Goal: Transaction & Acquisition: Purchase product/service

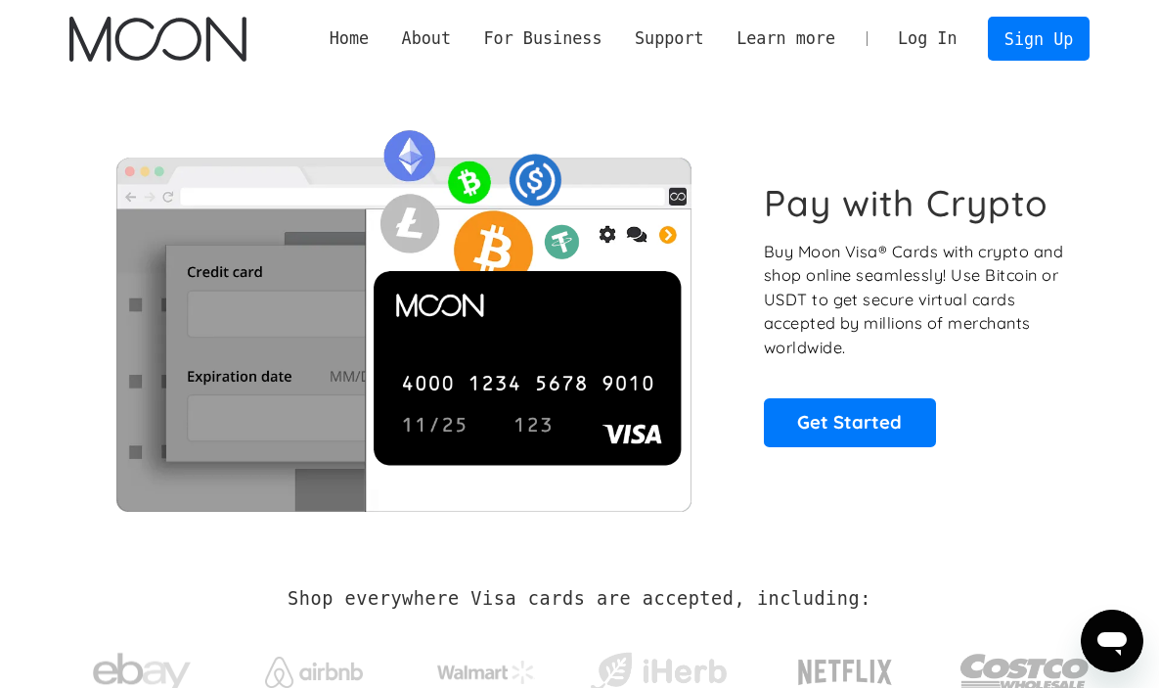
click at [933, 40] on link "Log In" at bounding box center [927, 39] width 92 height 43
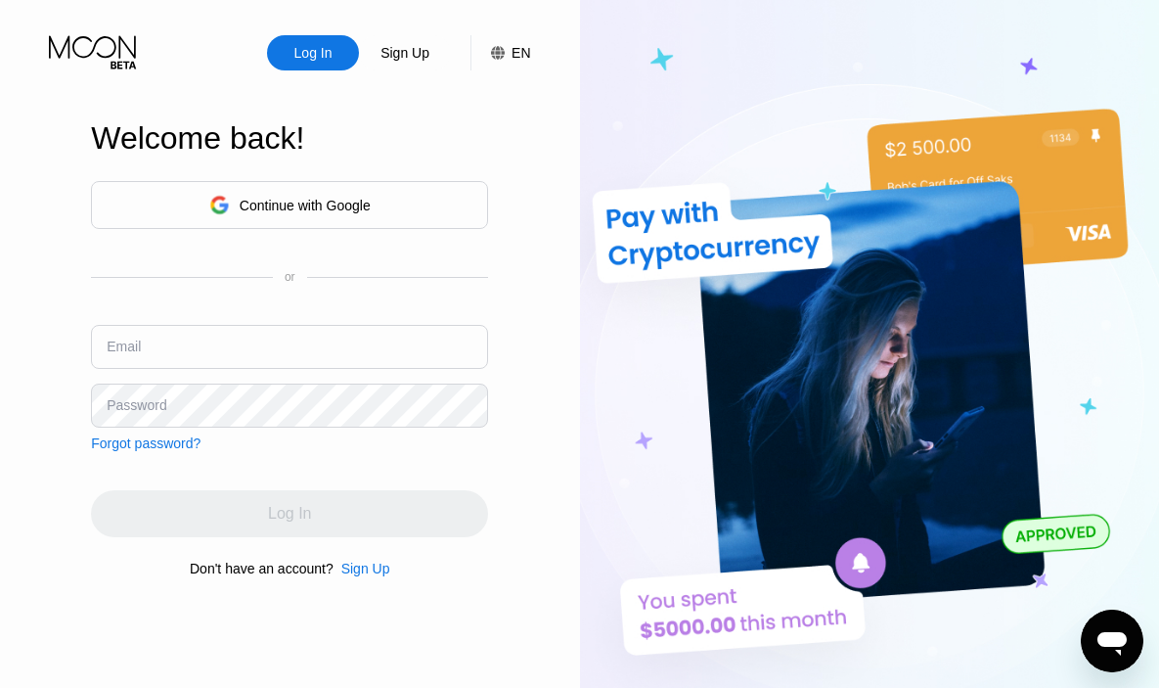
click at [324, 340] on input "text" at bounding box center [289, 347] width 397 height 44
paste input "Williams_linday87057@gmx.com"
type input "Williams_linday87057@gmx.com"
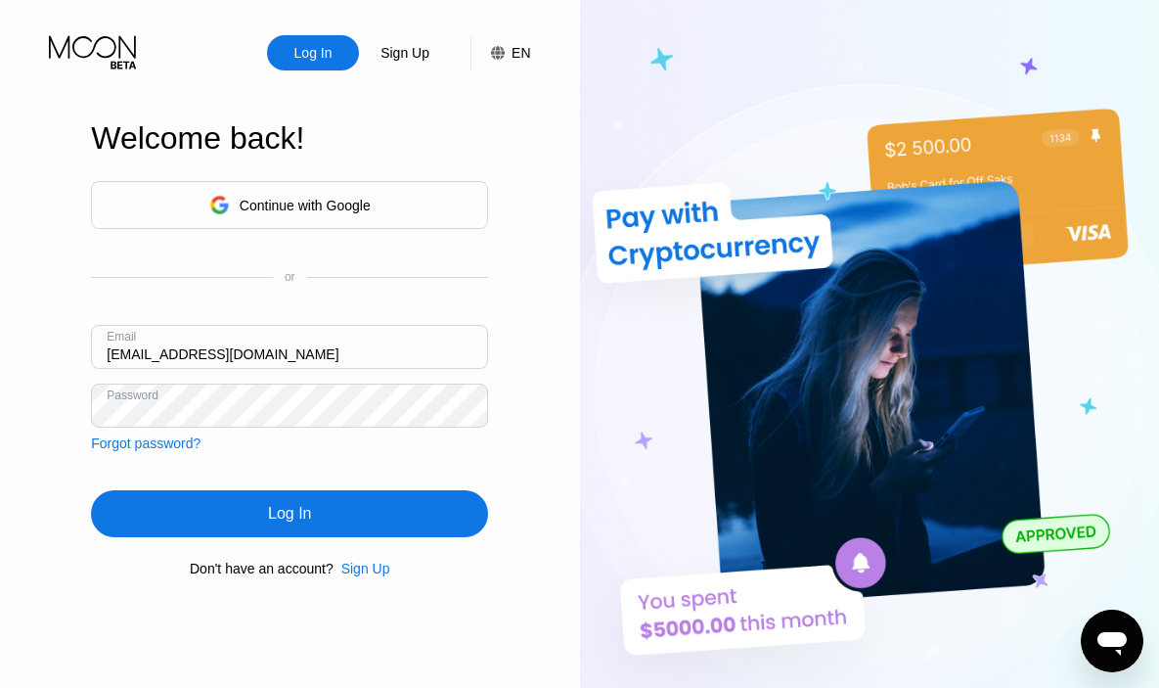
click at [387, 494] on div "Log In" at bounding box center [289, 513] width 397 height 47
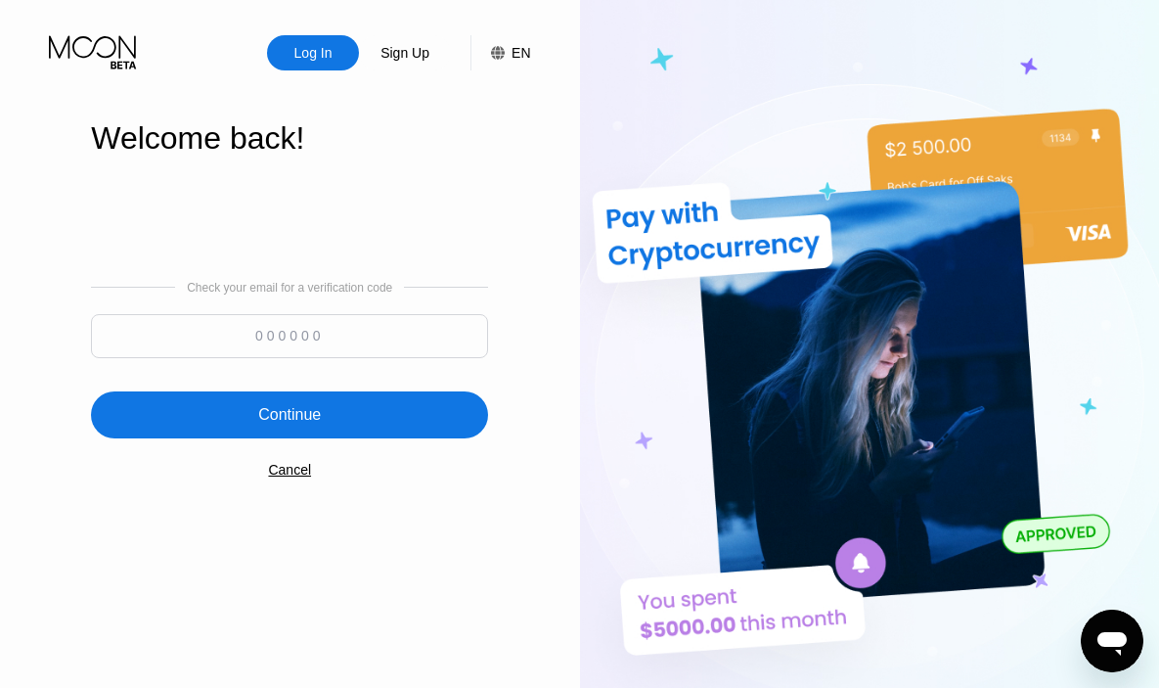
click at [326, 333] on input at bounding box center [289, 336] width 397 height 44
paste input "280048"
type input "280048"
click at [326, 397] on div "Continue" at bounding box center [289, 414] width 397 height 47
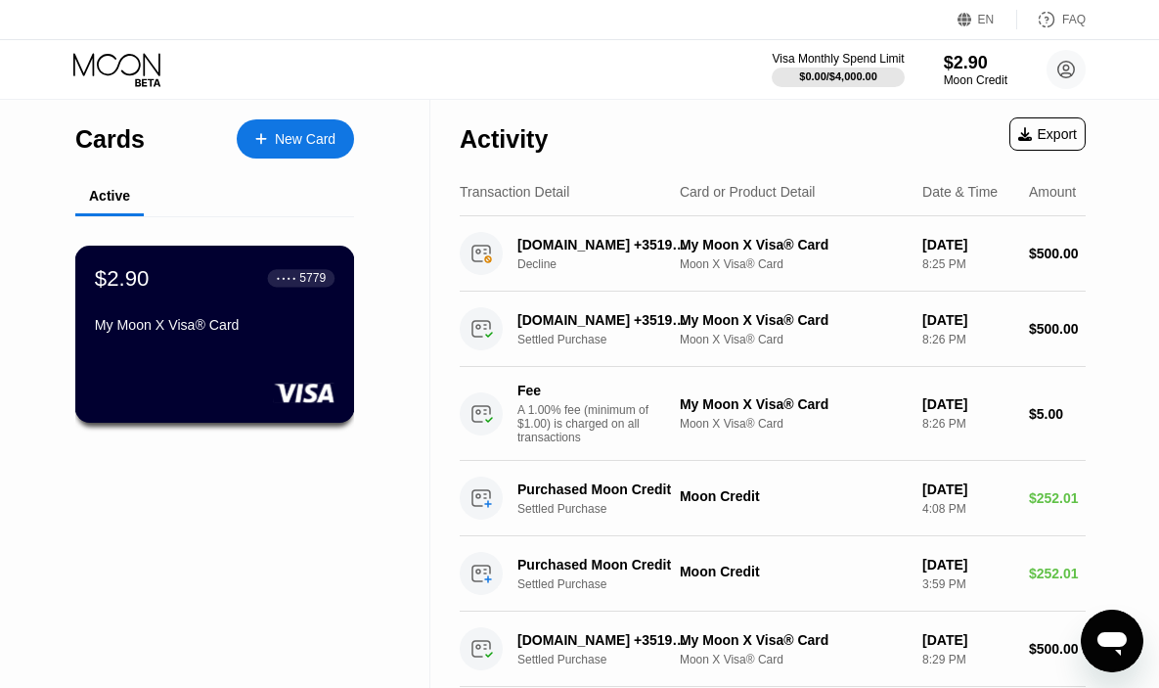
click at [314, 329] on div "My Moon X Visa® Card" at bounding box center [215, 325] width 240 height 16
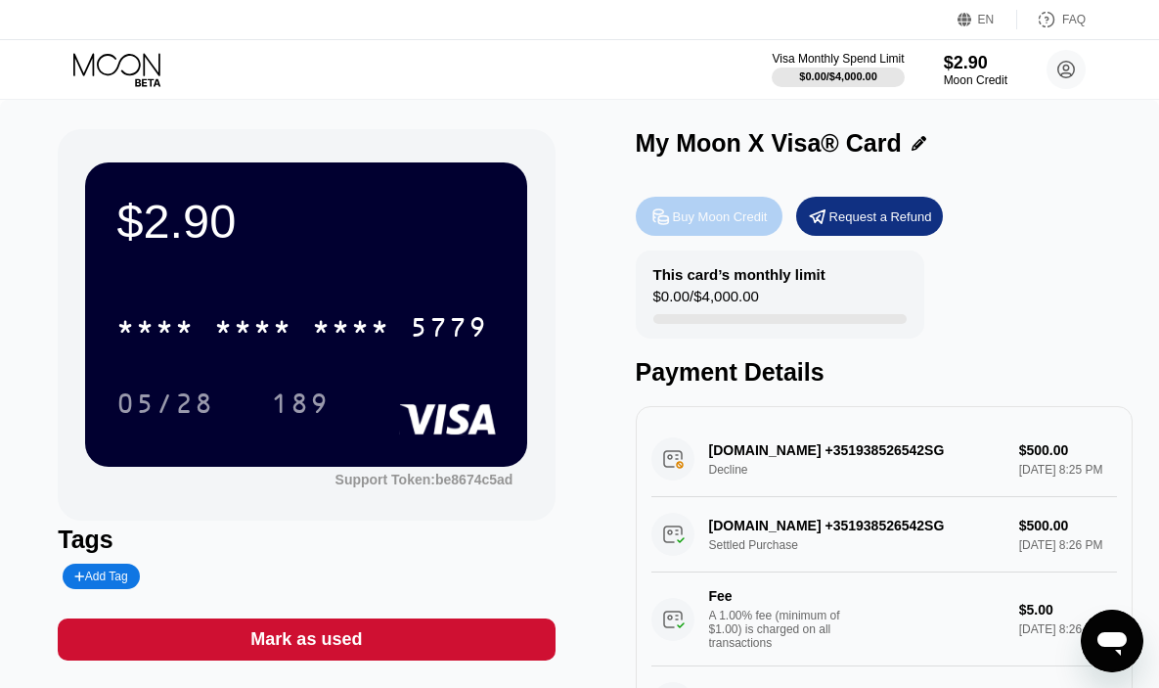
click at [681, 222] on div "Buy Moon Credit" at bounding box center [720, 216] width 95 height 17
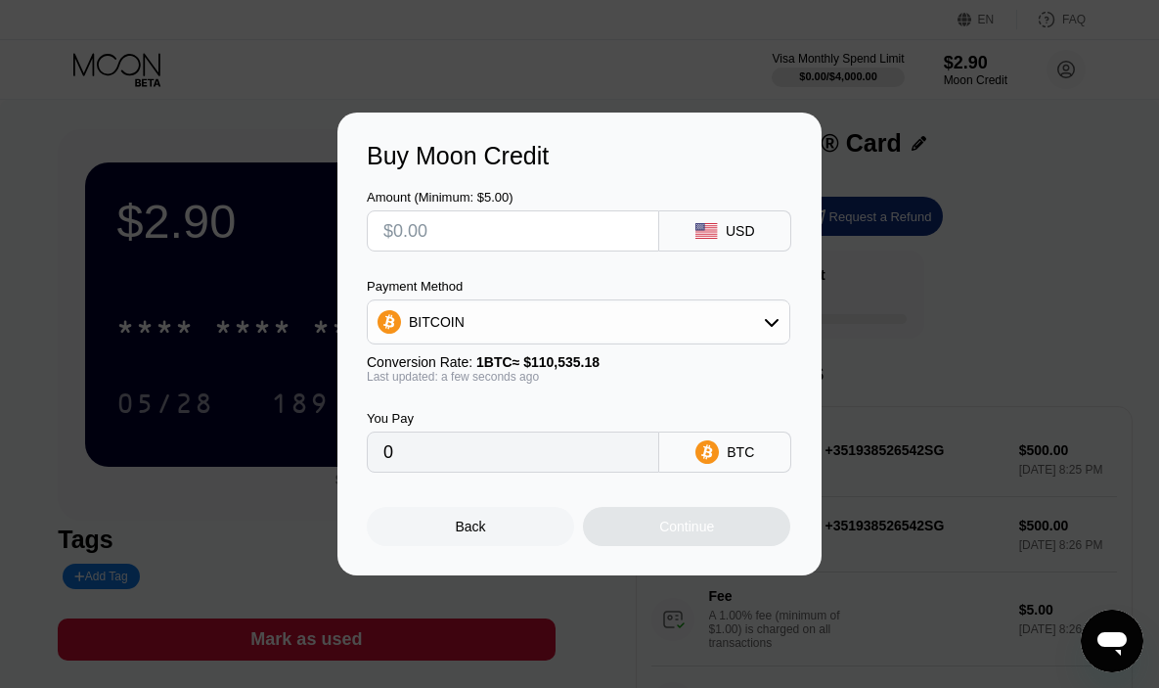
click at [591, 331] on div "BITCOIN" at bounding box center [579, 321] width 422 height 39
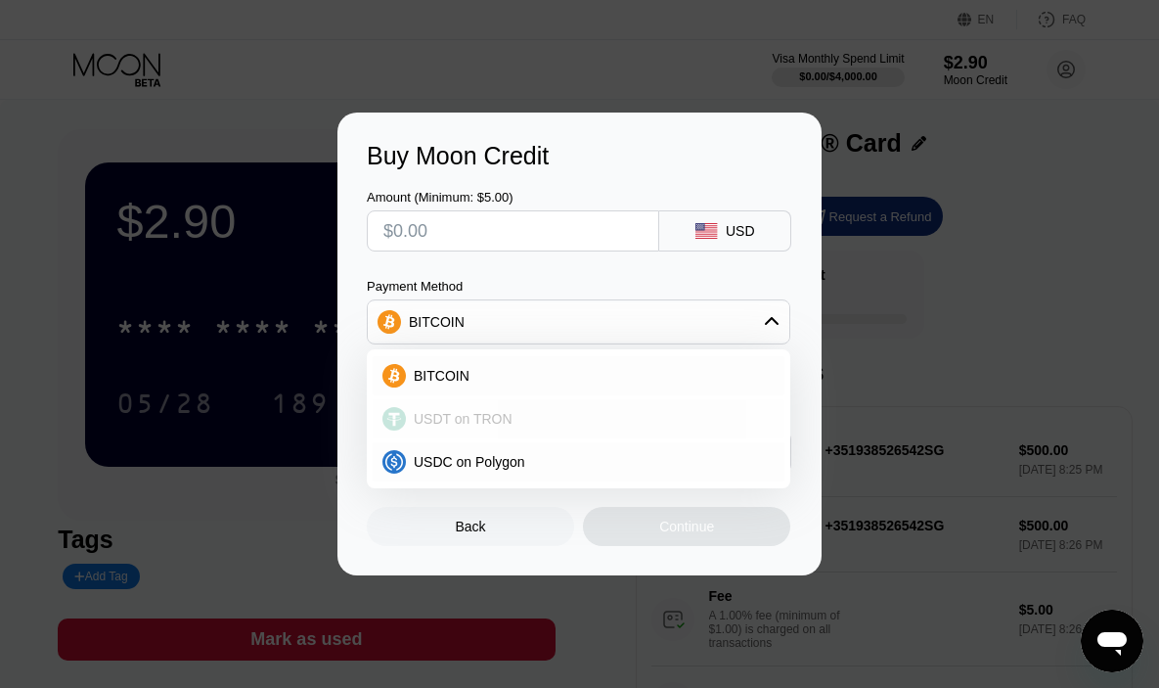
click at [511, 415] on span "USDT on TRON" at bounding box center [463, 419] width 99 height 16
type input "0.00"
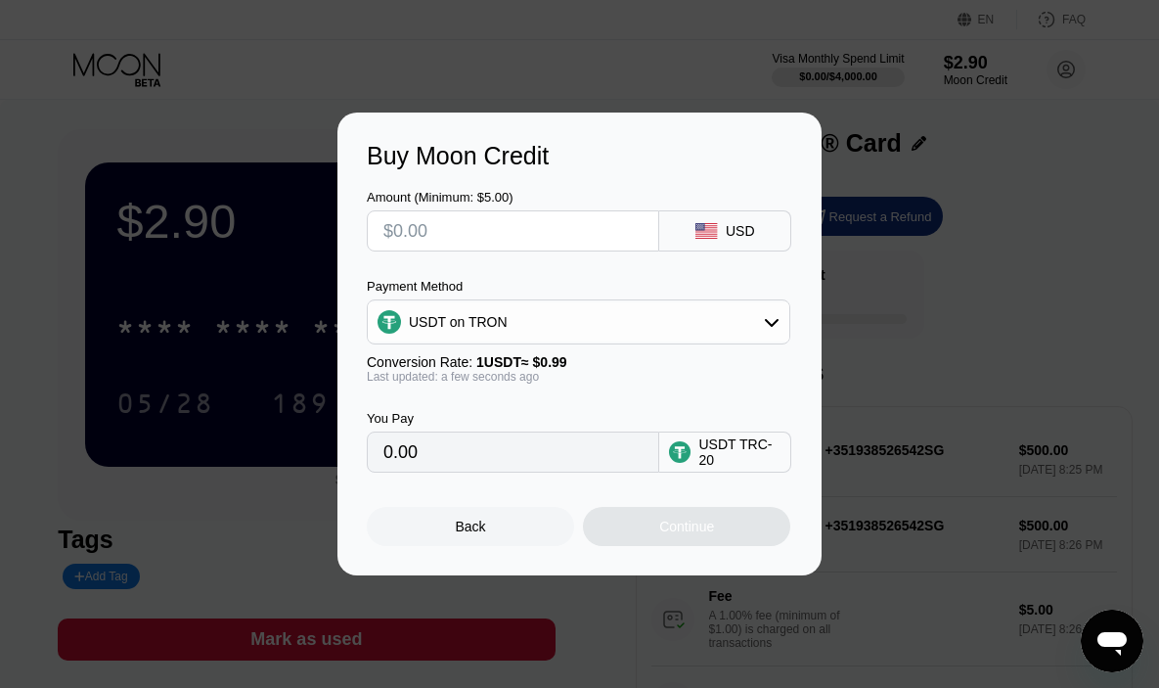
click at [490, 232] on input "text" at bounding box center [512, 230] width 259 height 39
type input "$5"
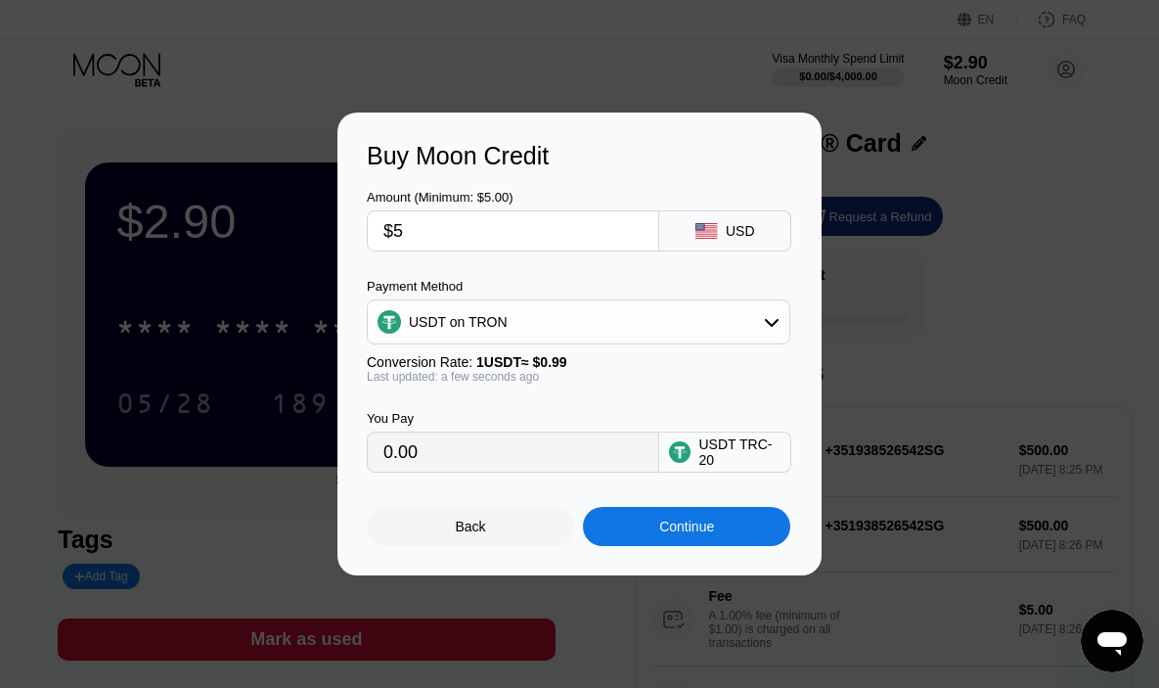
type input "5.05"
type input "$505"
type input "510.10"
click at [577, 180] on div "Amount (Minimum: $5.00) $505 USD" at bounding box center [579, 210] width 425 height 81
click at [459, 225] on input "$505" at bounding box center [512, 230] width 259 height 39
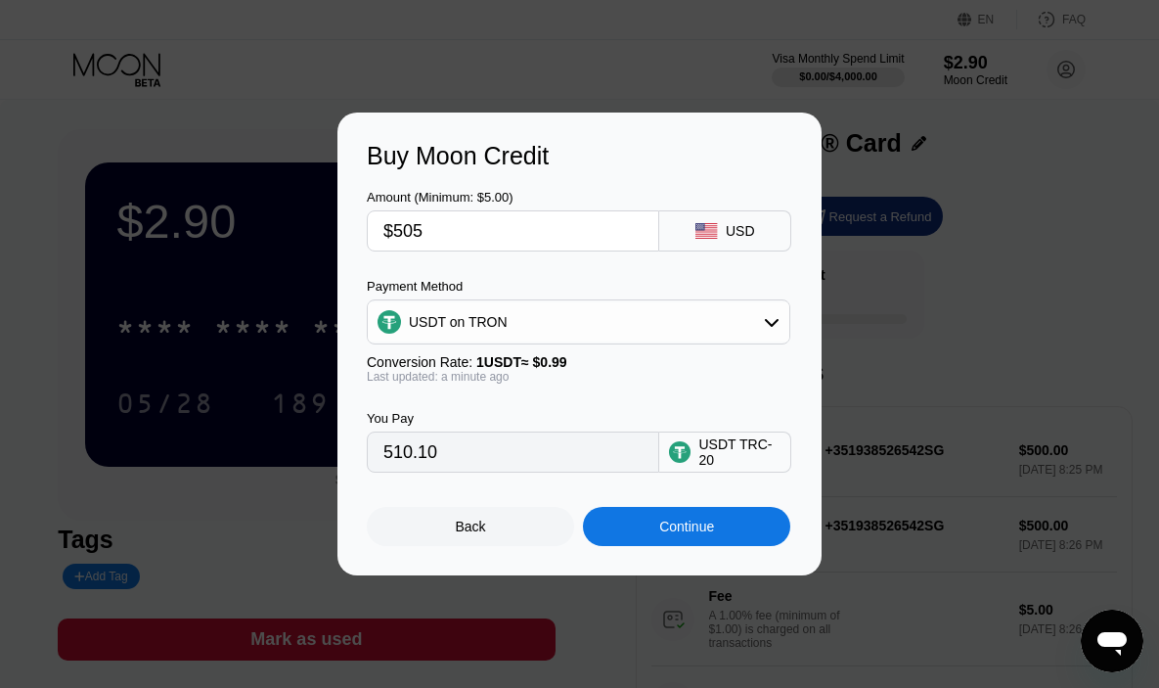
click at [459, 226] on input "$505" at bounding box center [512, 230] width 259 height 39
type input "$250"
type input "252.53"
type input "$2500"
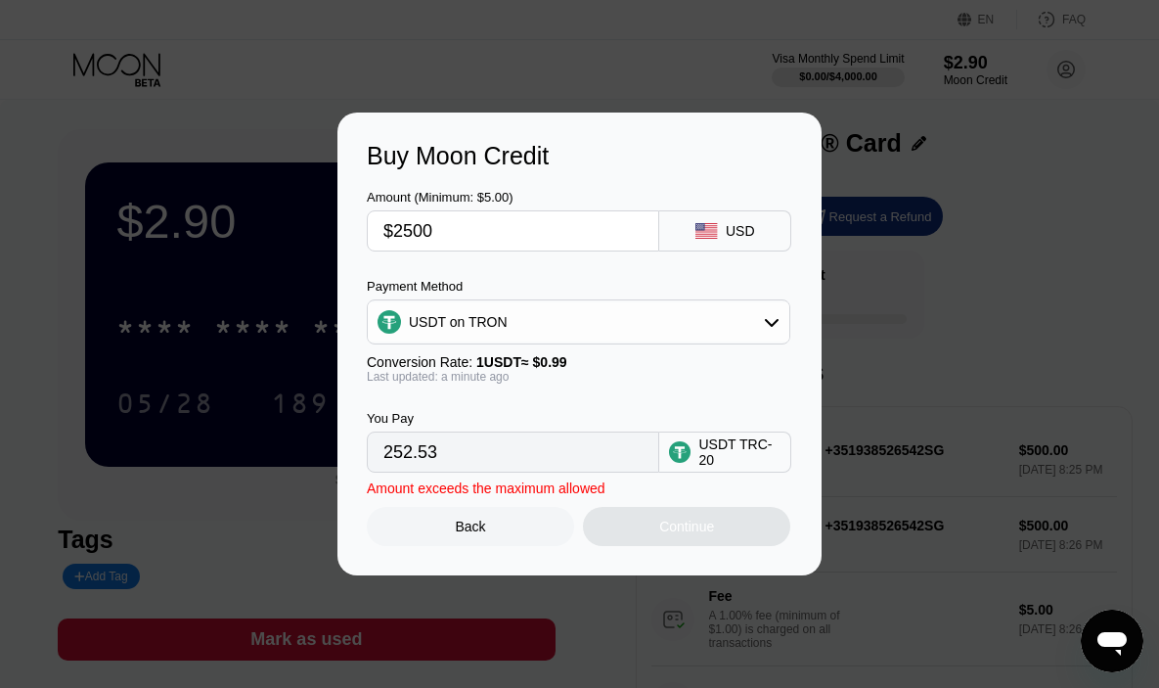
type input "2525.25"
type input "$250"
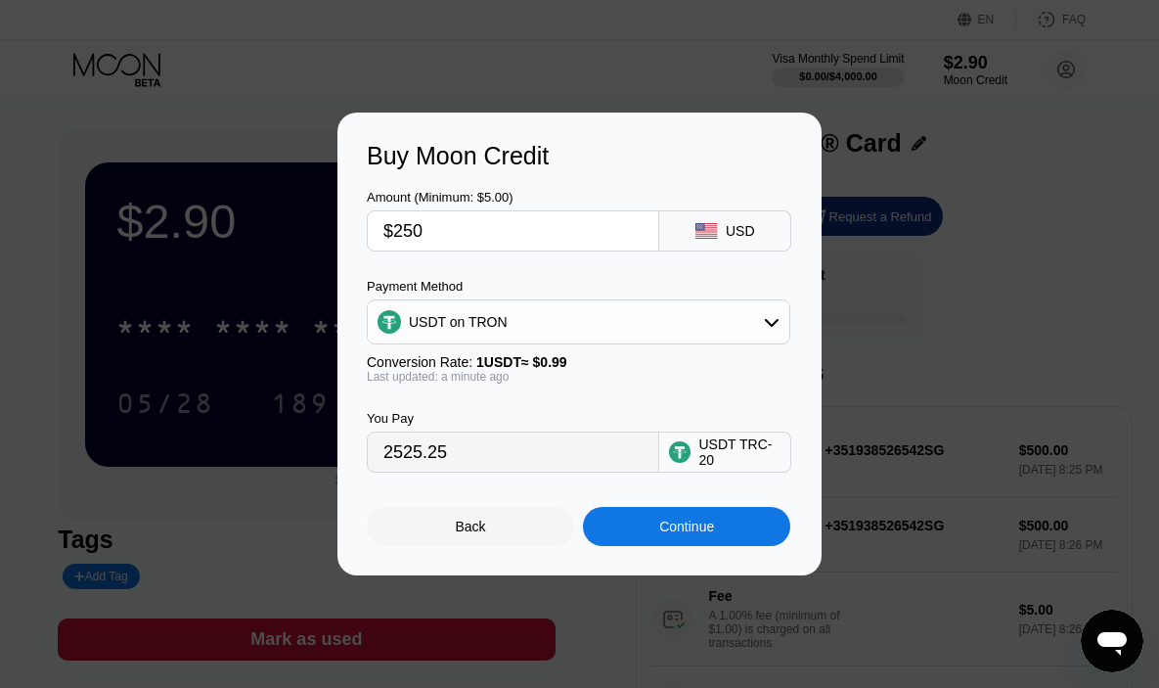
type input "252.53"
type input "$250"
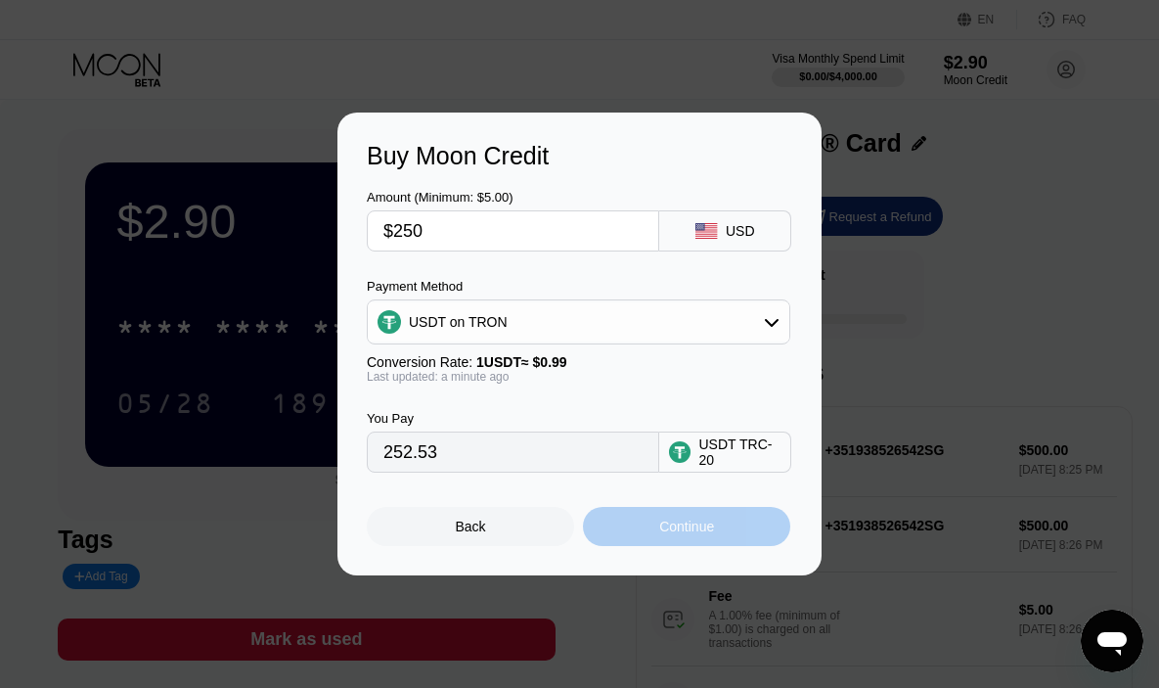
click at [686, 515] on div "Continue" at bounding box center [686, 526] width 207 height 39
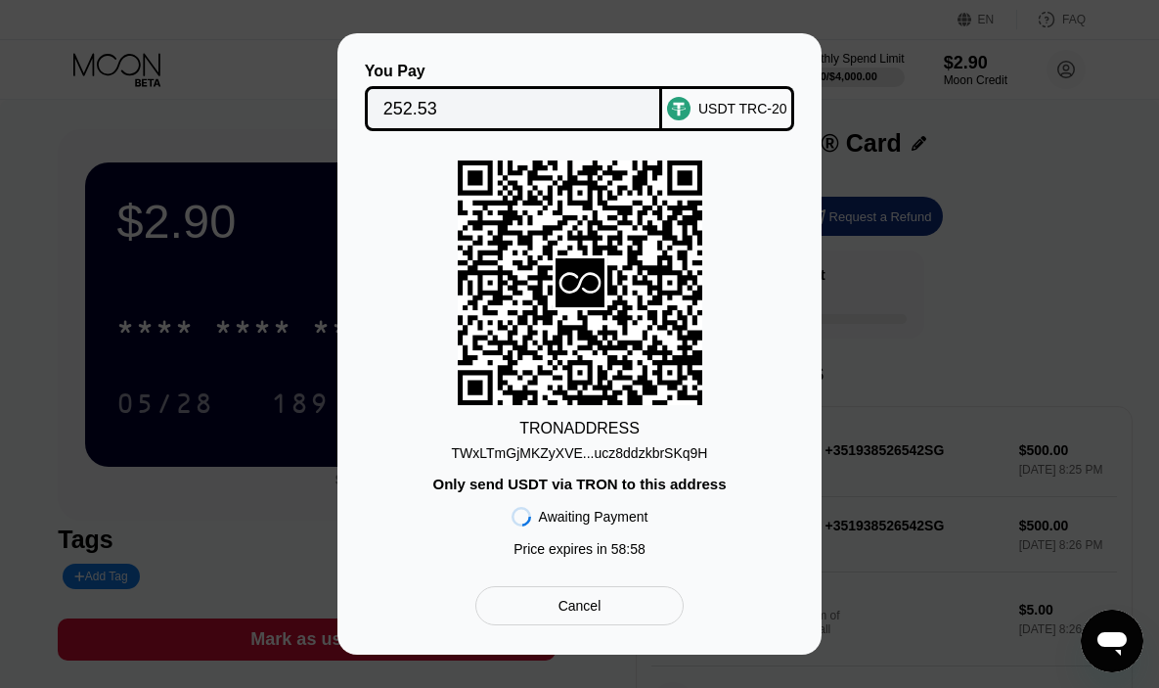
click at [535, 455] on div "TWxLTmGjMKZyXVE...ucz8ddzkbrSKq9H" at bounding box center [580, 453] width 256 height 16
click at [579, 458] on div "TWxLTmGjMKZyXVE...ucz8ddzkbrSKq9H" at bounding box center [580, 453] width 256 height 16
click at [603, 455] on div "TWxLTmGjMKZyXVE...ucz8ddzkbrSKq9H" at bounding box center [580, 453] width 256 height 16
click at [477, 103] on input "252.53" at bounding box center [513, 108] width 261 height 39
click at [404, 104] on input "252.53" at bounding box center [513, 108] width 261 height 39
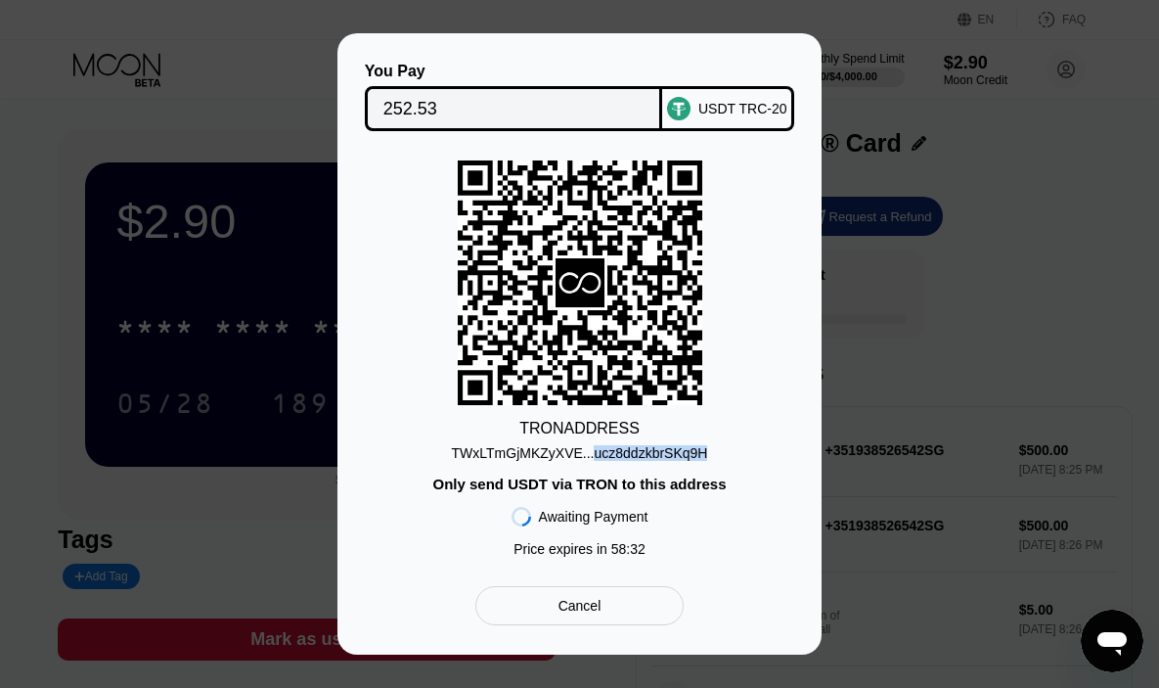
drag, startPoint x: 730, startPoint y: 448, endPoint x: 595, endPoint y: 458, distance: 135.3
click at [595, 457] on div "TRON ADDRESS TWxLTmGjMKZyXVE...ucz8ddzkbrSKq9H Only send USDT via TRON to this …" at bounding box center [579, 363] width 425 height 406
copy div "cz8ddzkbrSKq9H"
drag, startPoint x: 592, startPoint y: 457, endPoint x: 668, endPoint y: 462, distance: 76.4
click at [668, 462] on div "TRON ADDRESS TWxLTmGjMKZyXVE...ucz8ddzkbrSKq9H Only send USDT via TRON to this …" at bounding box center [579, 363] width 425 height 406
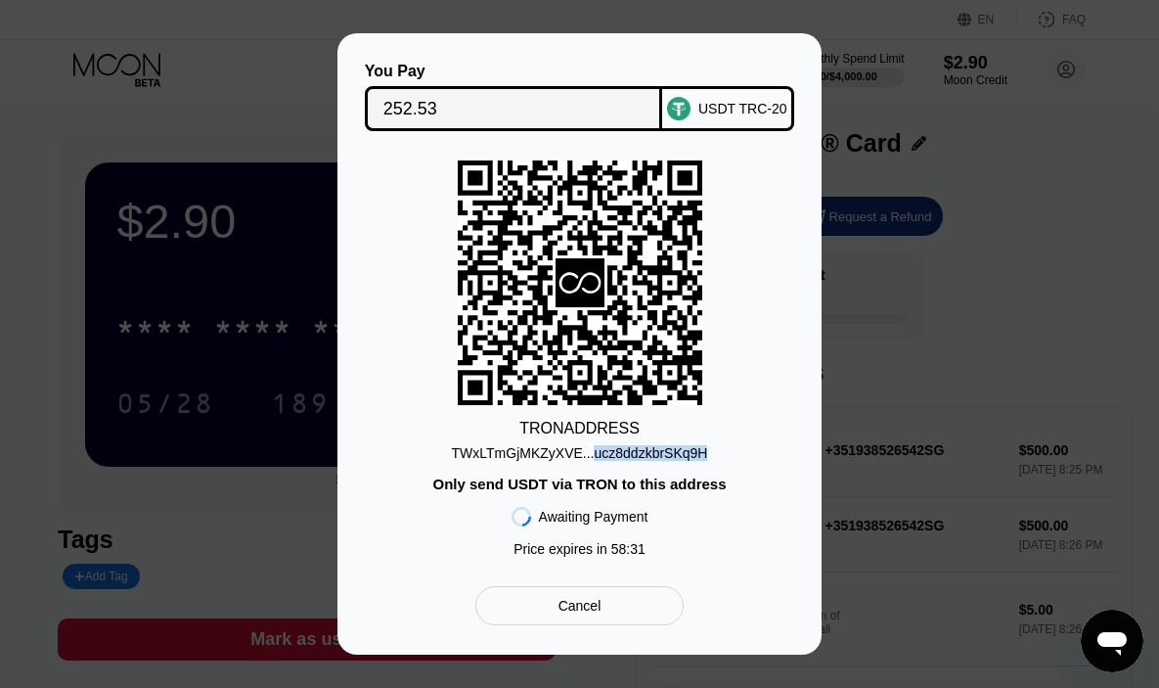
copy div "ucz8ddzkbrSKq9H"
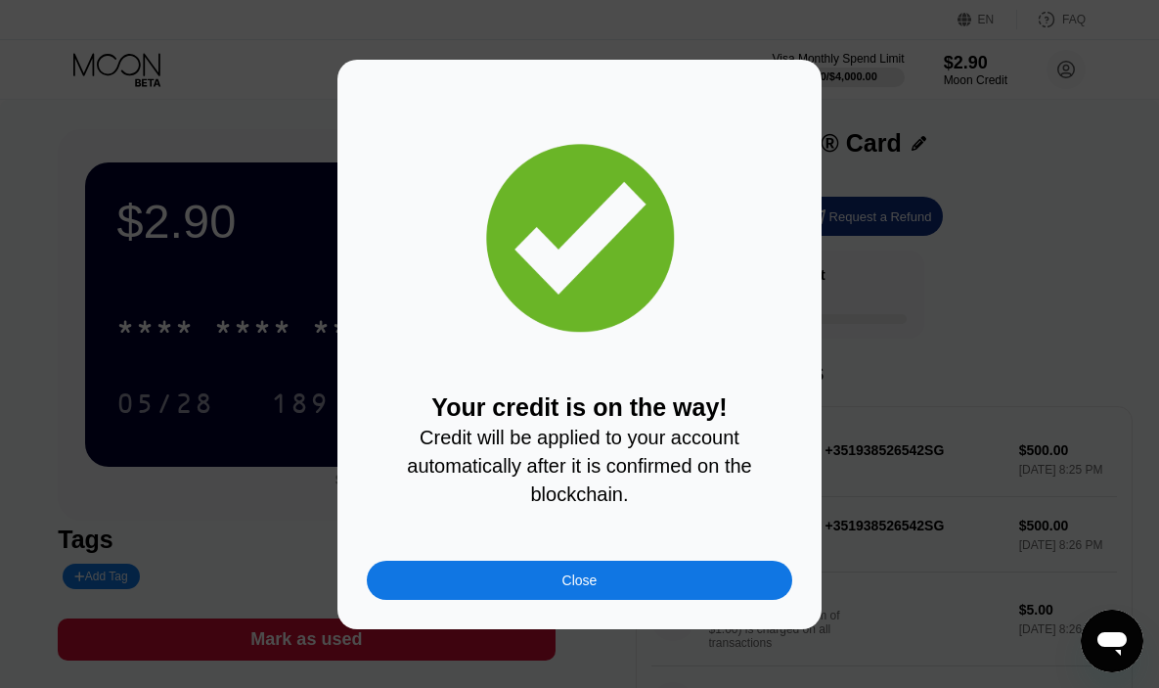
click at [602, 570] on div "Close" at bounding box center [579, 579] width 425 height 39
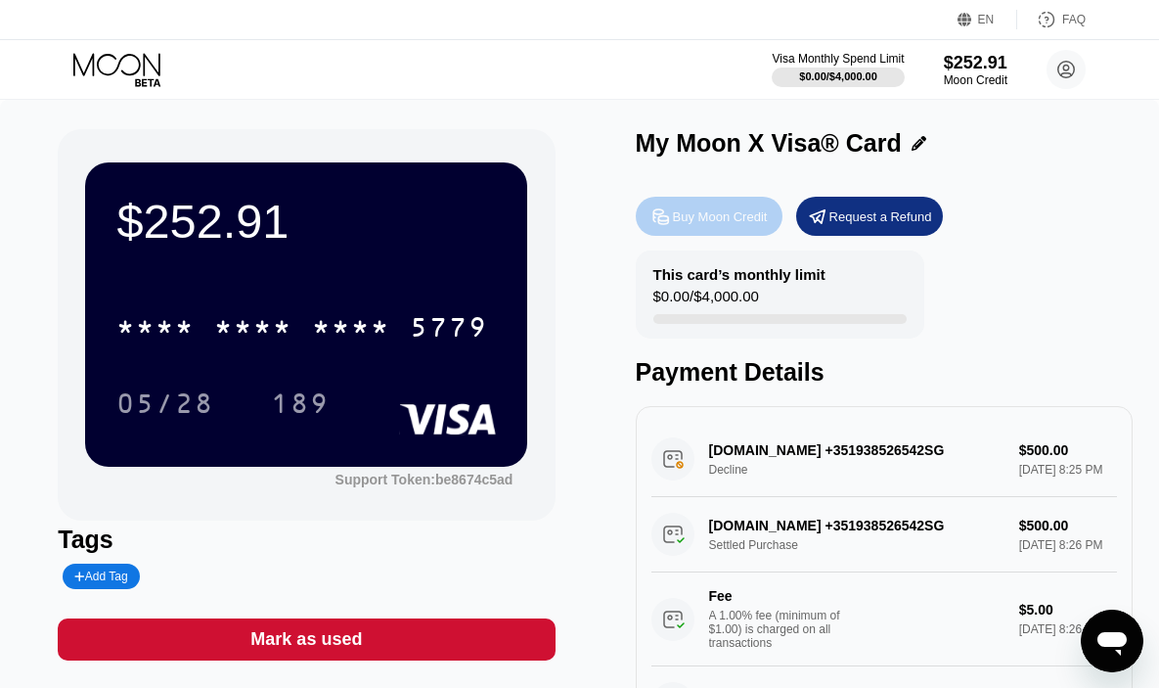
click at [662, 203] on div "Buy Moon Credit" at bounding box center [709, 216] width 147 height 39
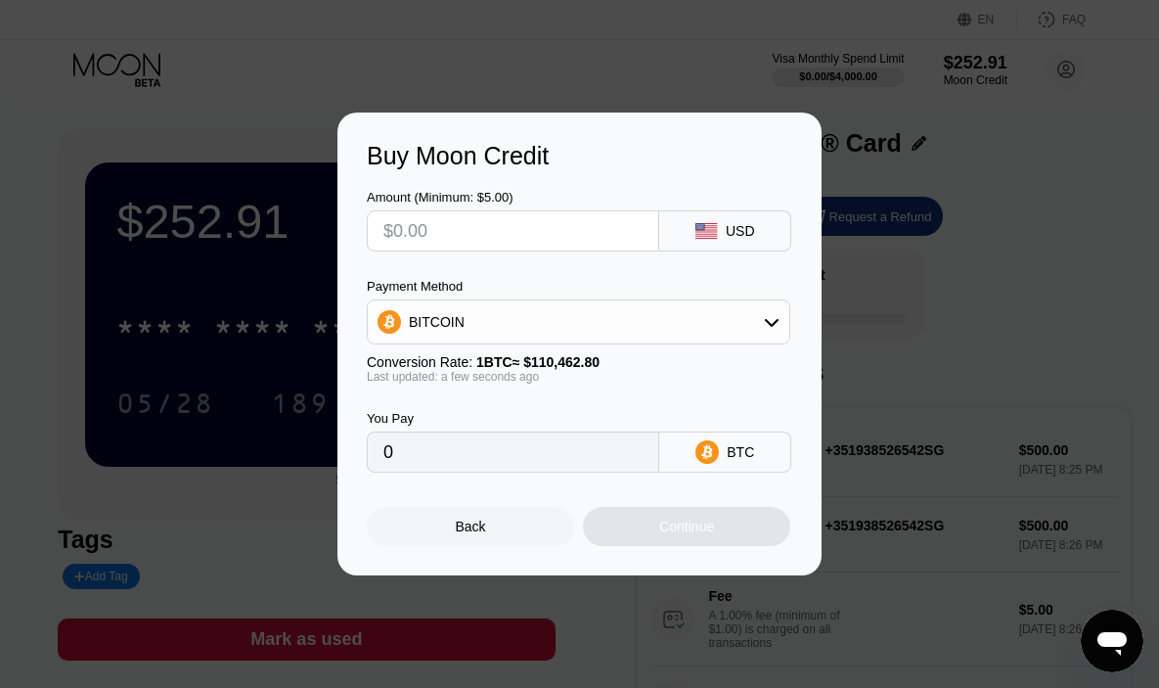
click at [491, 305] on div "BITCOIN" at bounding box center [579, 321] width 422 height 39
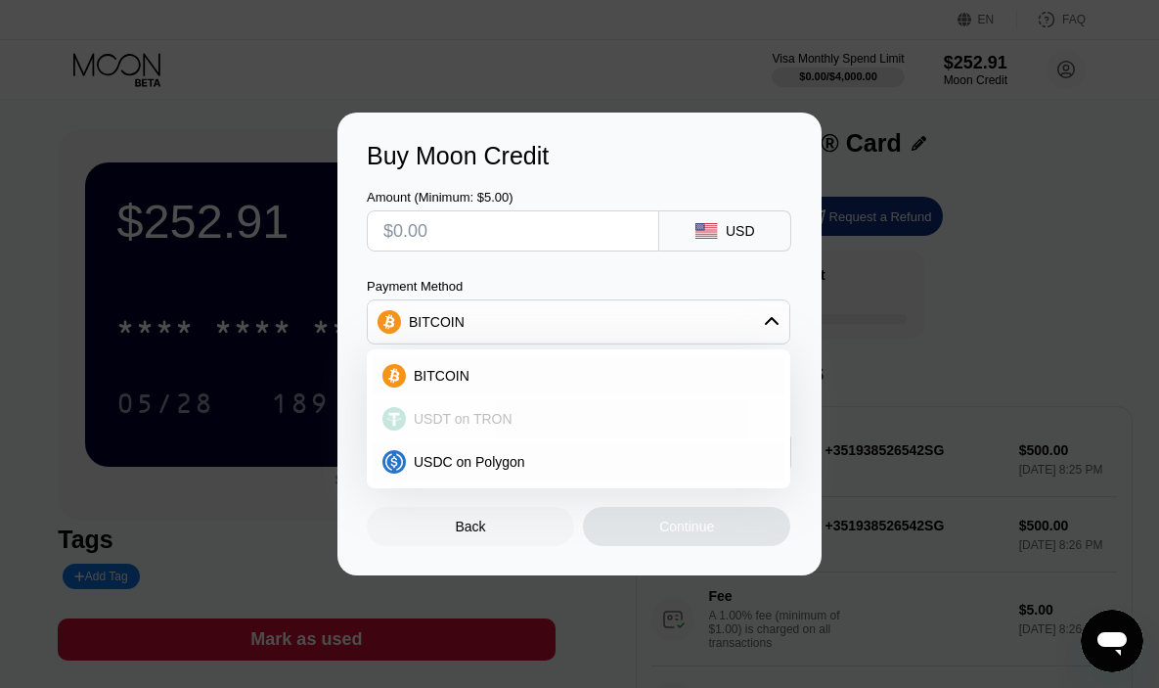
click at [489, 409] on div "USDT on TRON" at bounding box center [579, 418] width 412 height 39
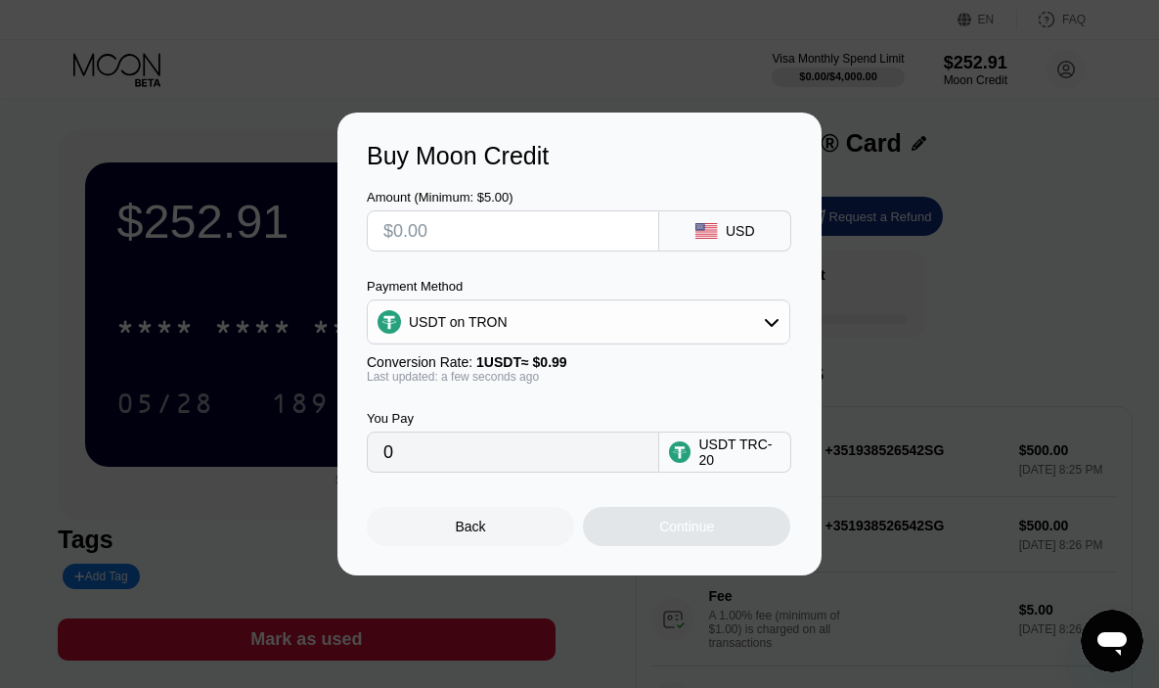
type input "0.00"
click at [476, 232] on input "text" at bounding box center [512, 230] width 259 height 39
type input "$255"
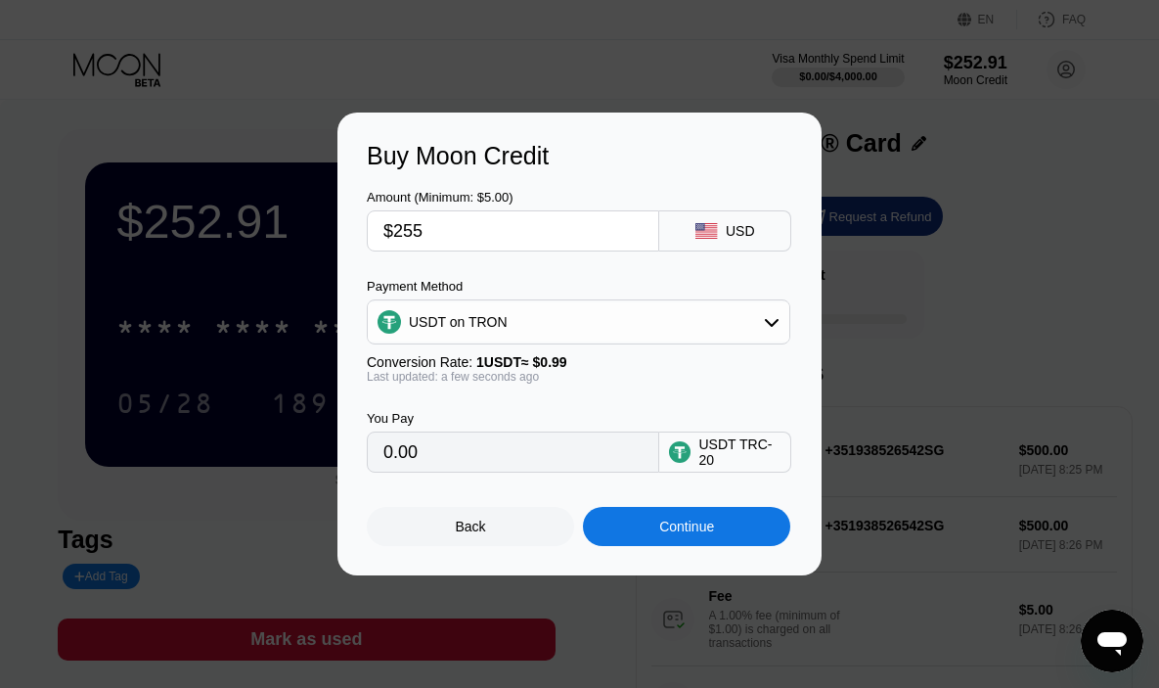
type input "257.58"
type input "$255"
click at [636, 528] on div "Continue" at bounding box center [686, 526] width 207 height 39
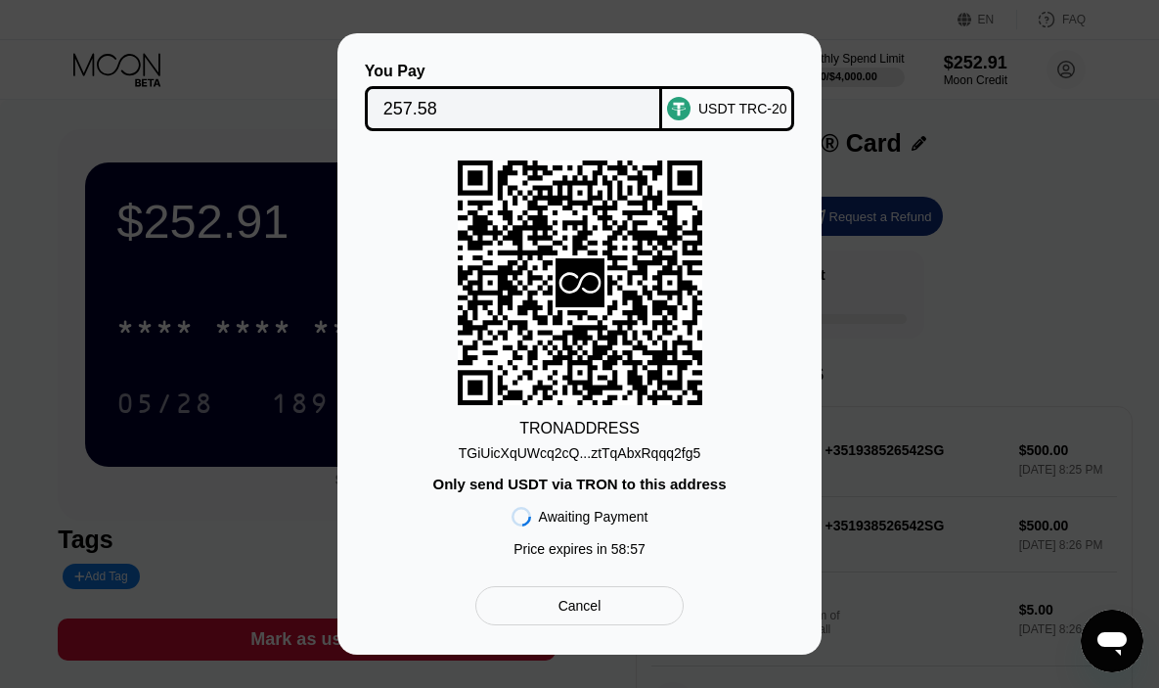
click at [582, 450] on div "TGiUicXqUWcq2cQ...ztTqAbxRqqq2fg5" at bounding box center [580, 453] width 242 height 16
click at [495, 113] on input "257.58" at bounding box center [513, 108] width 261 height 39
drag, startPoint x: 712, startPoint y: 445, endPoint x: 680, endPoint y: 448, distance: 32.4
click at [666, 447] on div "TRON ADDRESS TGiUicXqUWcq2cQ...ztTqAbxRqqq2fg5 Only send USDT via TRON to this …" at bounding box center [579, 363] width 425 height 406
click at [714, 451] on div "TRON ADDRESS TGiUicXqUWcq2cQ...ztTqAbxRqqq2fg5 Only send USDT via TRON to this …" at bounding box center [579, 363] width 425 height 406
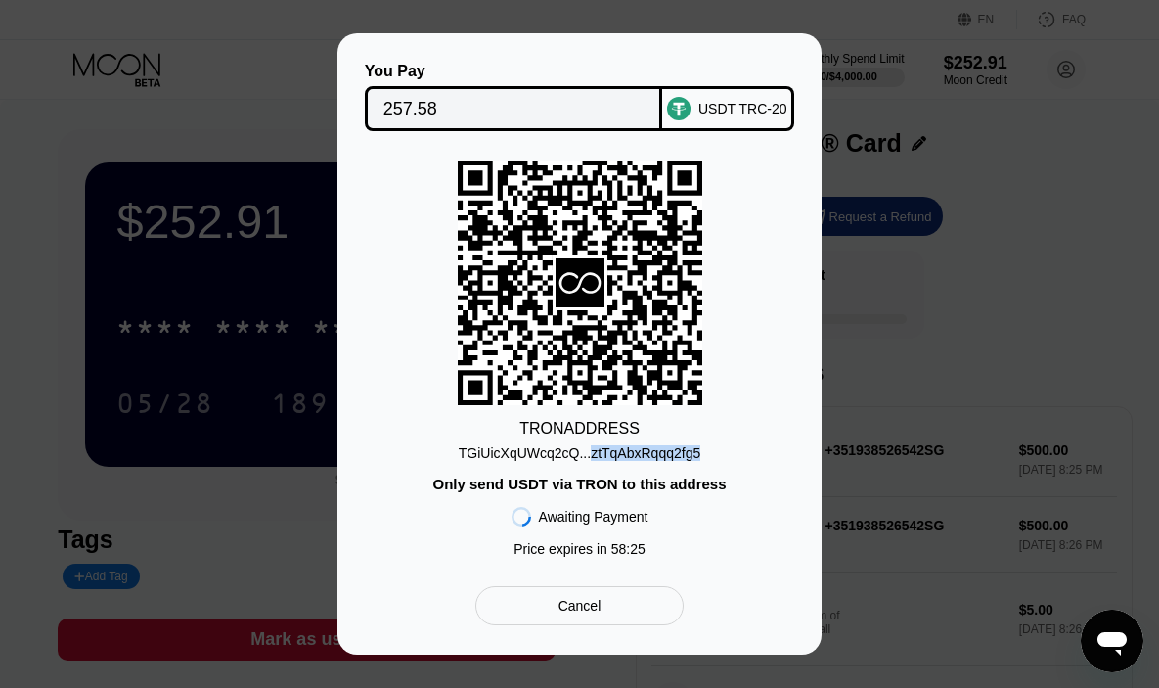
drag, startPoint x: 694, startPoint y: 455, endPoint x: 590, endPoint y: 459, distance: 104.7
click at [590, 459] on div "TRON ADDRESS TGiUicXqUWcq2cQ...ztTqAbxRqqq2fg5 Only send USDT via TRON to this …" at bounding box center [579, 363] width 425 height 406
copy div "ztTqAbxRqqq2fg5"
drag, startPoint x: 446, startPoint y: 455, endPoint x: 539, endPoint y: 453, distance: 92.9
click at [566, 444] on div "TRON ADDRESS TGiUicXqUWcq2cQ...ztTqAbxRqqq2fg5 Only send USDT via TRON to this …" at bounding box center [579, 363] width 425 height 406
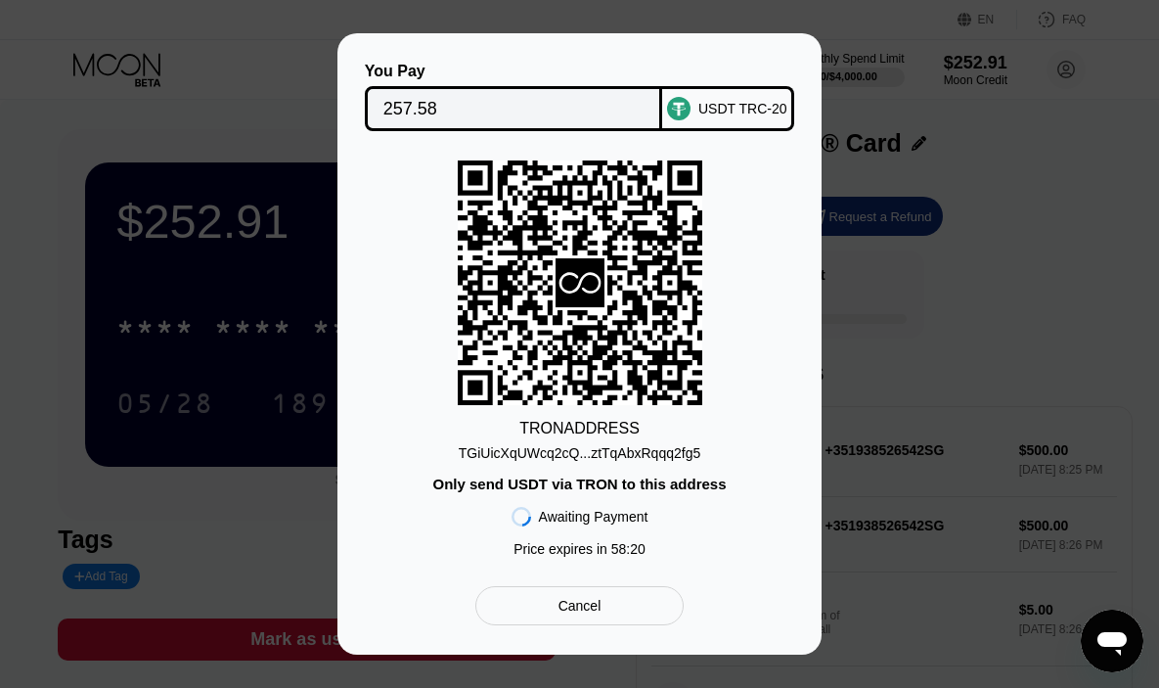
click at [462, 479] on div "Only send USDT via TRON to this address" at bounding box center [578, 483] width 293 height 17
drag, startPoint x: 454, startPoint y: 455, endPoint x: 575, endPoint y: 456, distance: 121.3
click at [575, 456] on div "TRON ADDRESS TGiUicXqUWcq2cQ...ztTqAbxRqqq2fg5 Only send USDT via TRON to this …" at bounding box center [579, 363] width 425 height 406
copy div "TGiUicXqUWcq2cQ"
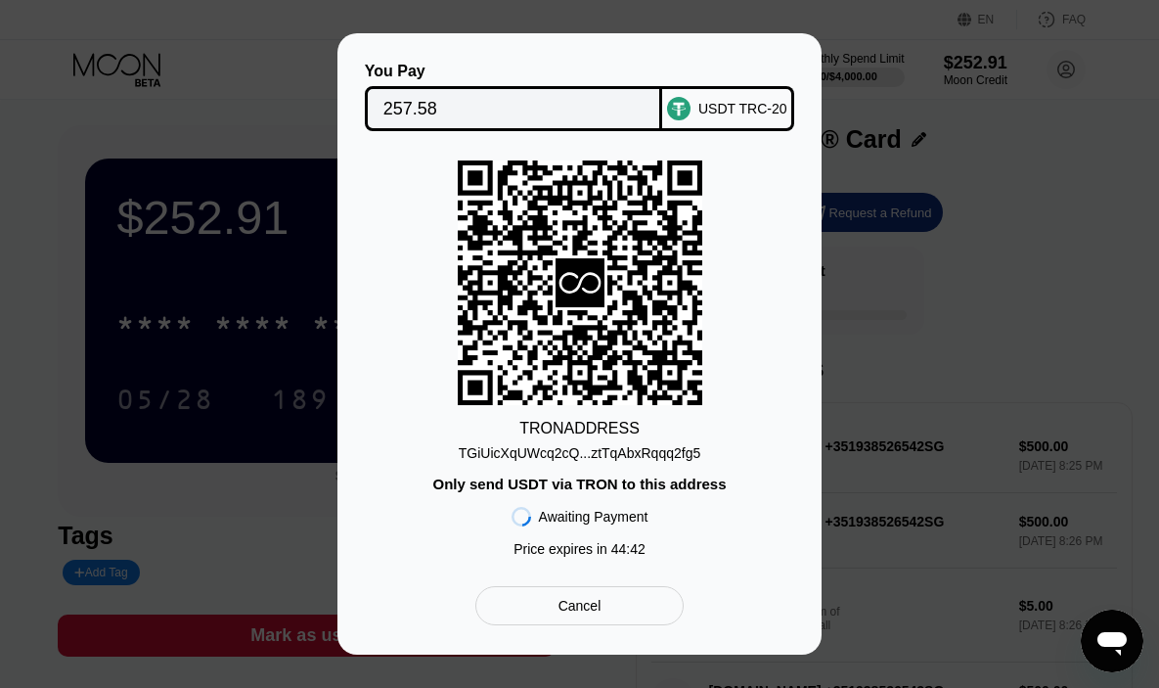
click at [509, 107] on input "257.58" at bounding box center [513, 108] width 261 height 39
click at [606, 451] on div "TGiUicXqUWcq2cQ...ztTqAbxRqqq2fg5" at bounding box center [580, 453] width 242 height 16
drag, startPoint x: 710, startPoint y: 455, endPoint x: 590, endPoint y: 456, distance: 120.3
click at [590, 456] on div "TRON ADDRESS TGiUicXqUWcq2cQ...ztTqAbxRqqq2fg5 Only send USDT via TRON to this …" at bounding box center [579, 363] width 425 height 406
copy div "ztTqAbxRqqq2fg5"
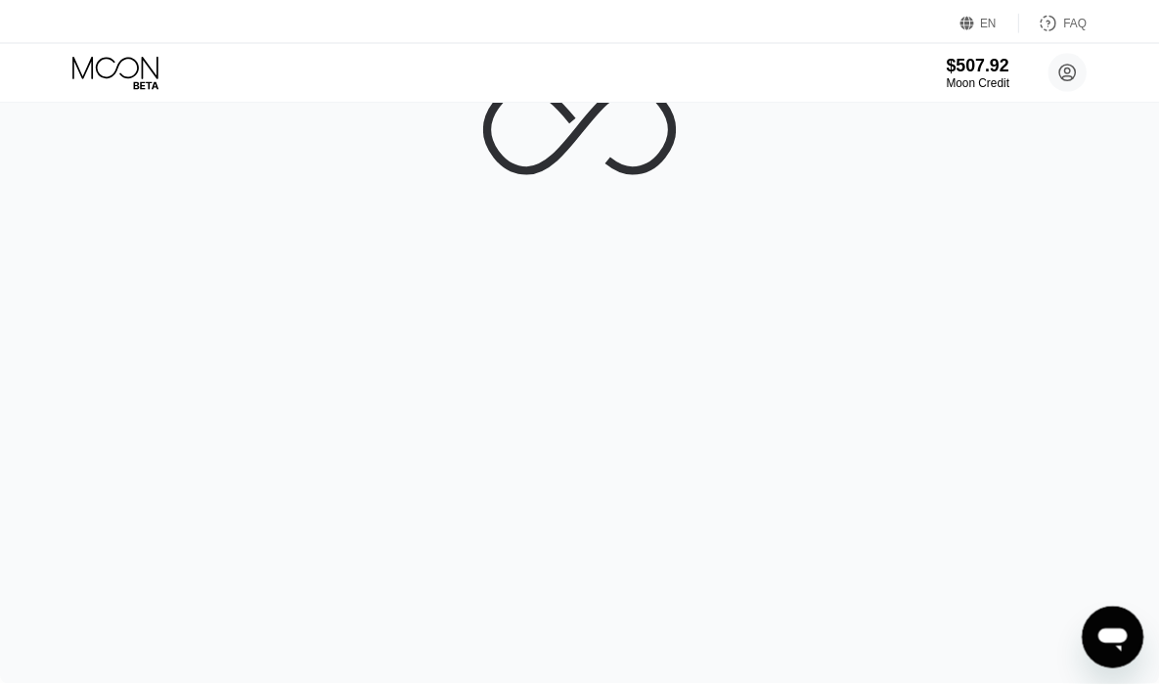
scroll to position [8, 0]
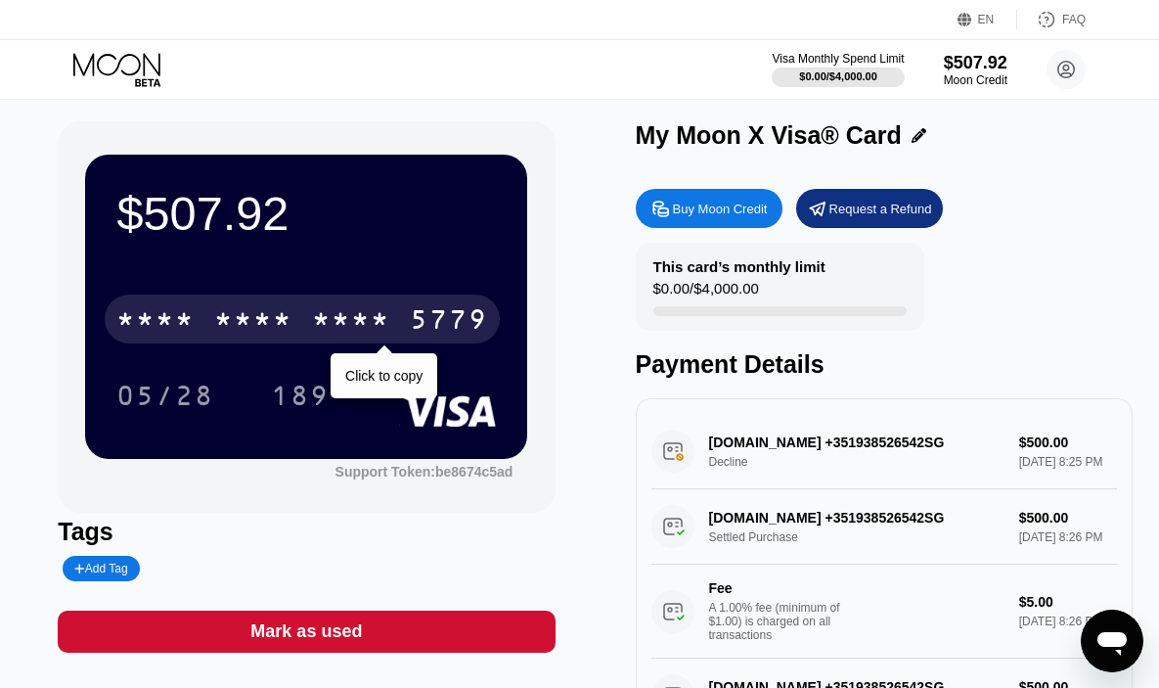
click at [314, 311] on div "* * * *" at bounding box center [351, 321] width 78 height 31
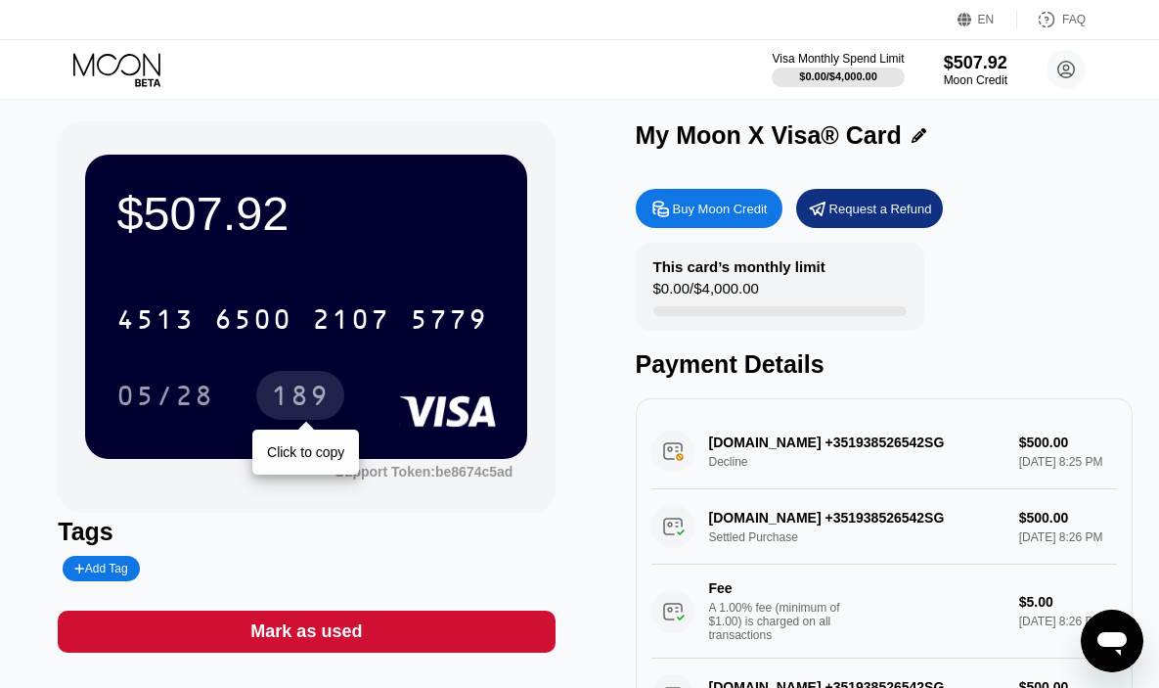
click at [297, 399] on div "189" at bounding box center [300, 397] width 59 height 31
